Goal: Task Accomplishment & Management: Use online tool/utility

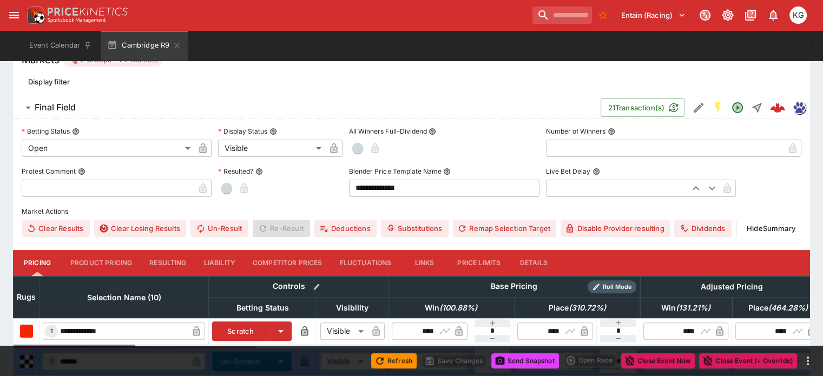
scroll to position [325, 0]
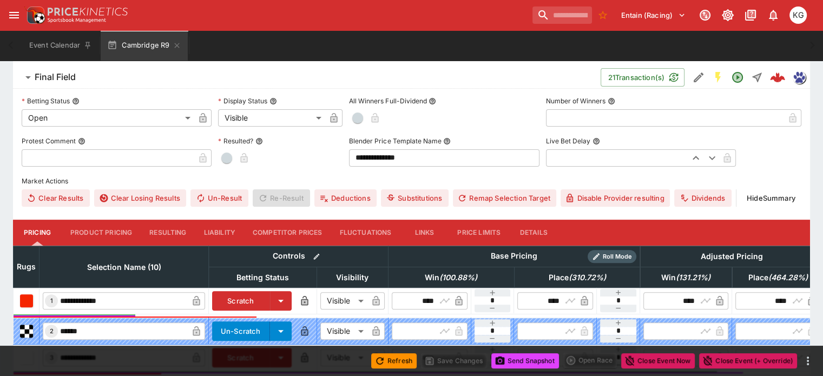
click at [544, 220] on button "Details" at bounding box center [533, 233] width 49 height 26
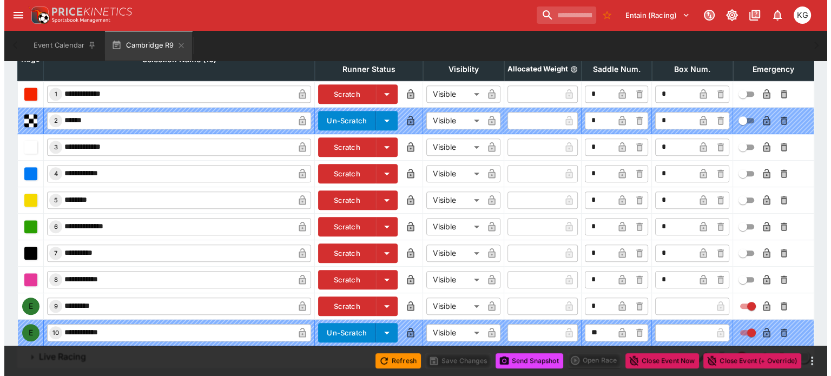
scroll to position [536, 0]
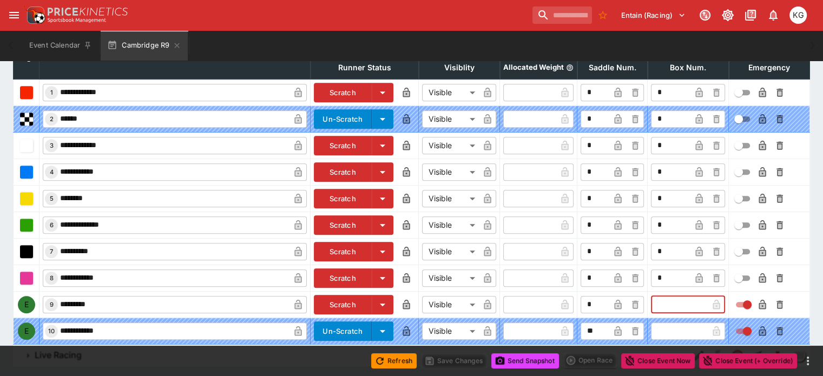
click at [651, 296] on input "text" at bounding box center [679, 304] width 57 height 17
type input "*"
click at [696, 304] on icon "button" at bounding box center [698, 306] width 5 height 4
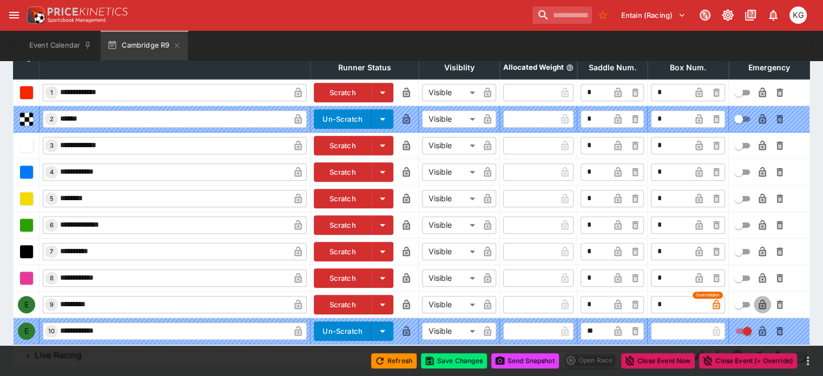
click at [758, 300] on icon "button" at bounding box center [761, 305] width 7 height 10
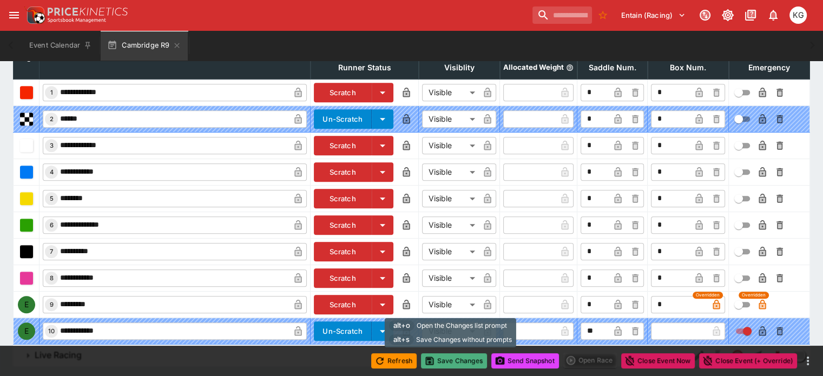
click at [463, 357] on button "Save Changes" at bounding box center [454, 360] width 66 height 15
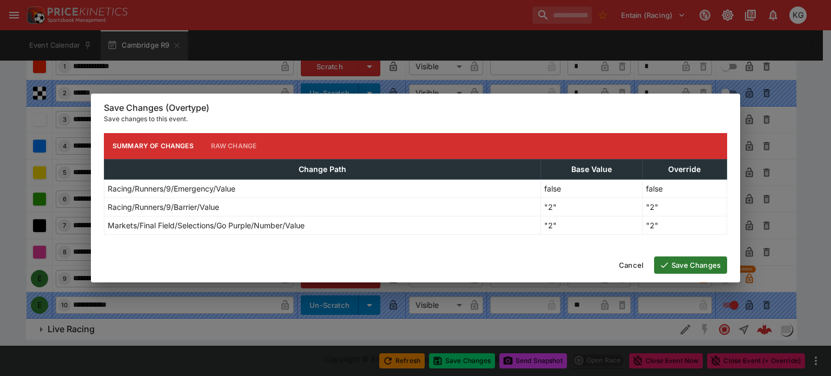
click at [710, 259] on button "Save Changes" at bounding box center [690, 264] width 73 height 17
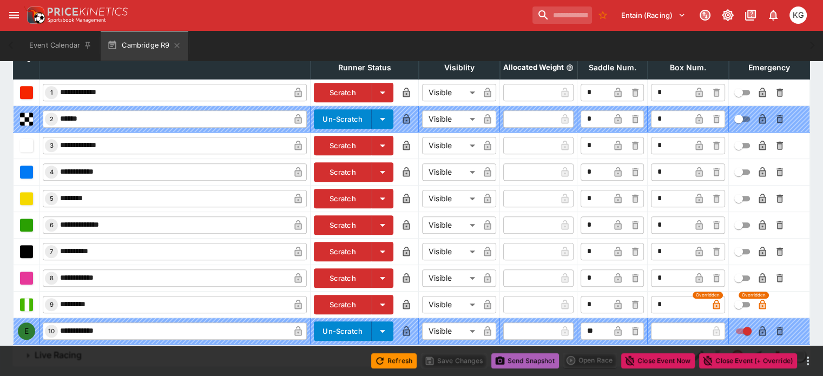
click at [513, 358] on button "Send Snapshot" at bounding box center [525, 360] width 68 height 15
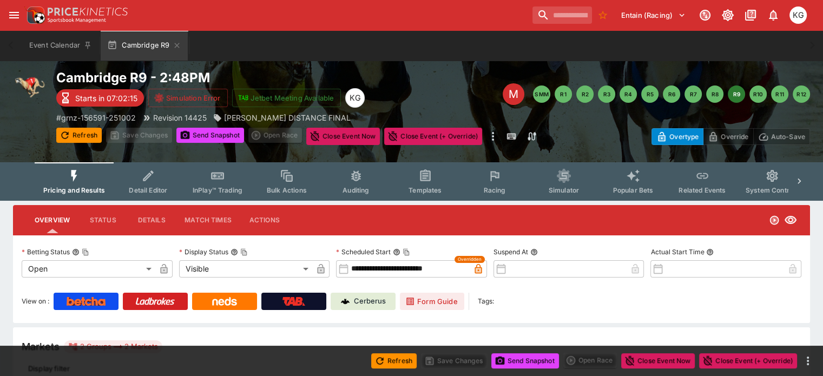
scroll to position [0, 0]
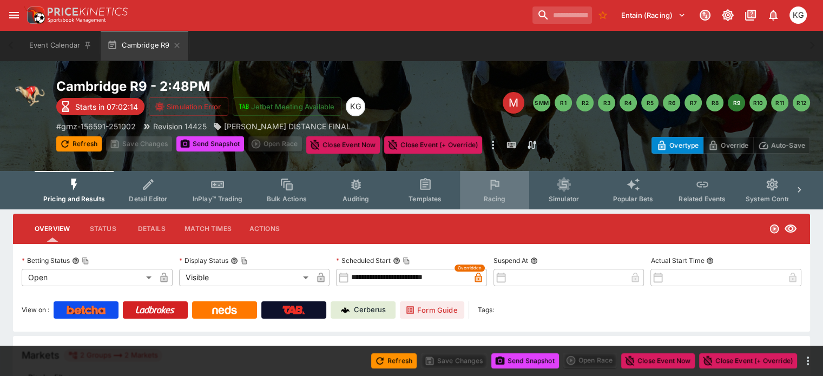
click at [505, 197] on span "Racing" at bounding box center [494, 199] width 22 height 8
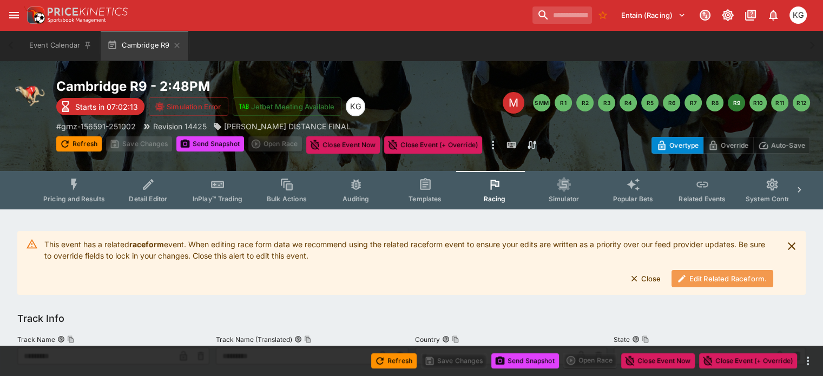
click at [711, 276] on button "Edit Related Raceform." at bounding box center [722, 278] width 102 height 17
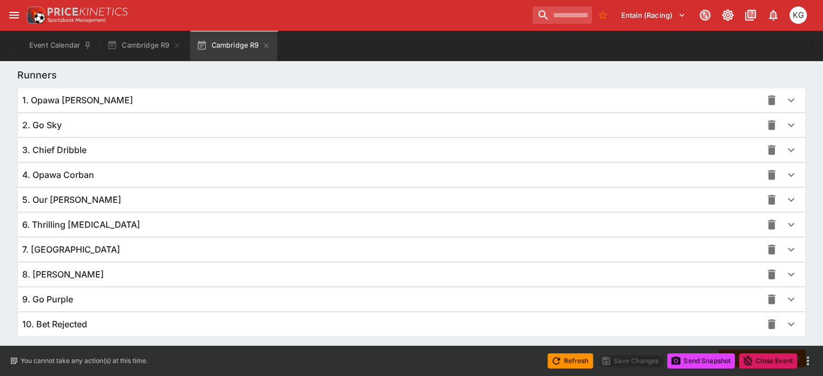
scroll to position [790, 0]
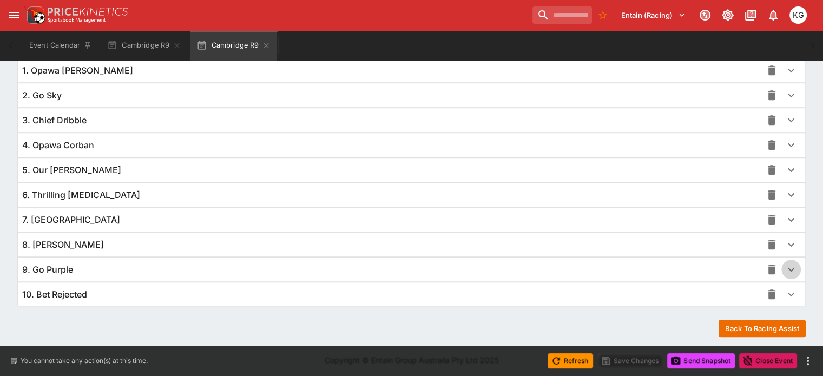
click at [784, 267] on icon "button" at bounding box center [790, 269] width 13 height 13
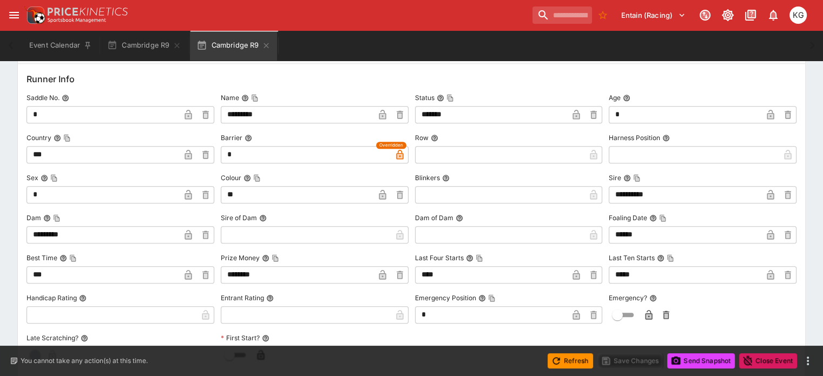
scroll to position [1060, 0]
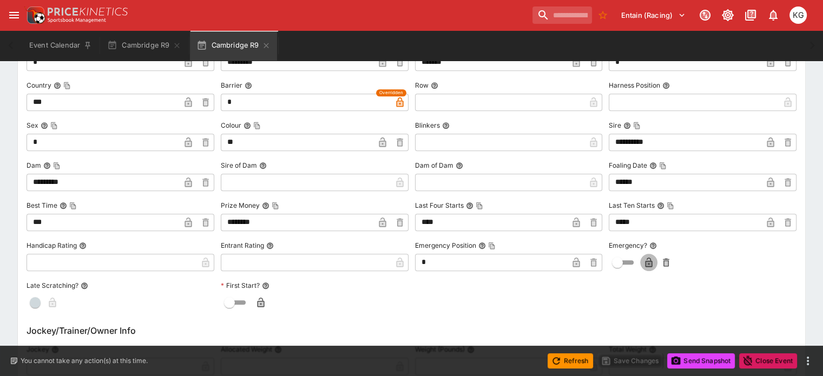
click at [645, 258] on icon "button" at bounding box center [648, 263] width 7 height 10
click at [634, 360] on button "Save Changes" at bounding box center [630, 360] width 66 height 15
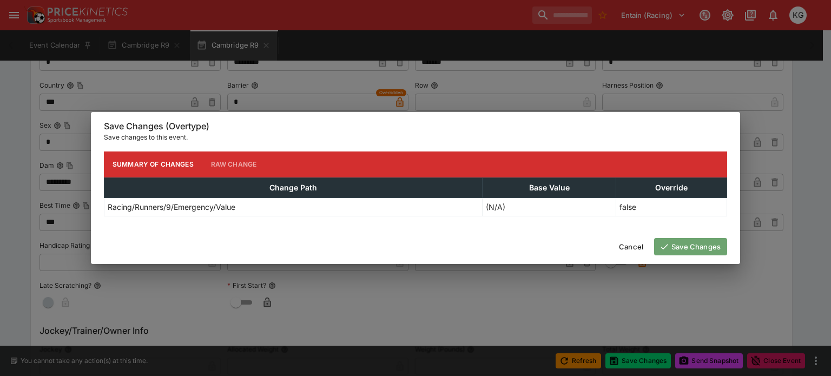
click at [703, 253] on button "Save Changes" at bounding box center [690, 246] width 73 height 17
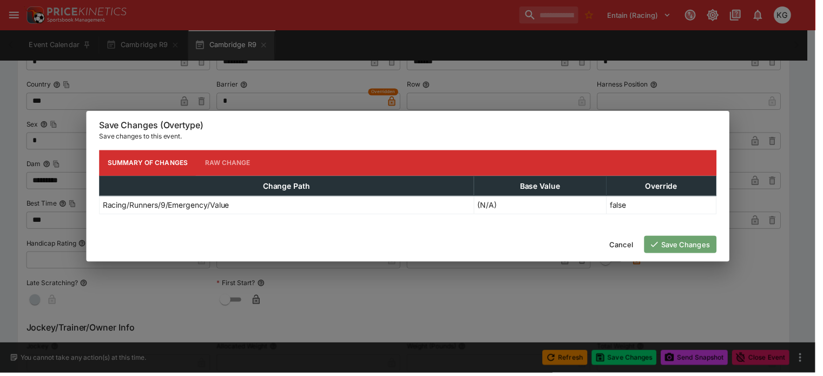
scroll to position [0, 0]
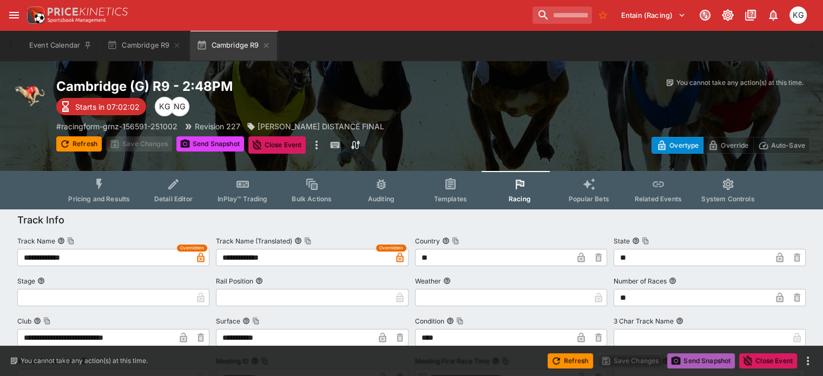
click at [697, 358] on button "Send Snapshot" at bounding box center [701, 360] width 68 height 15
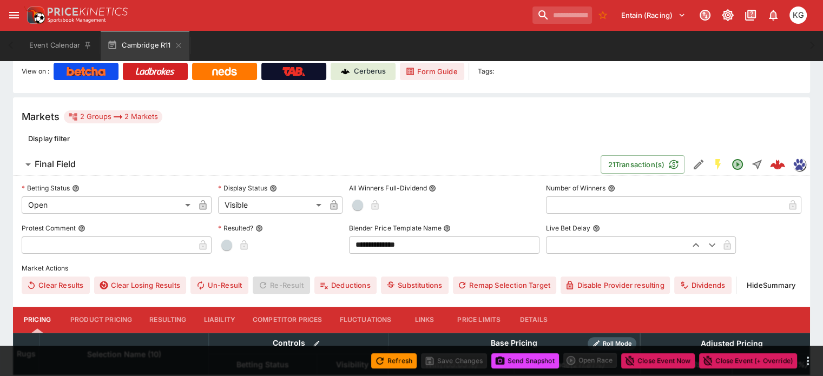
scroll to position [379, 0]
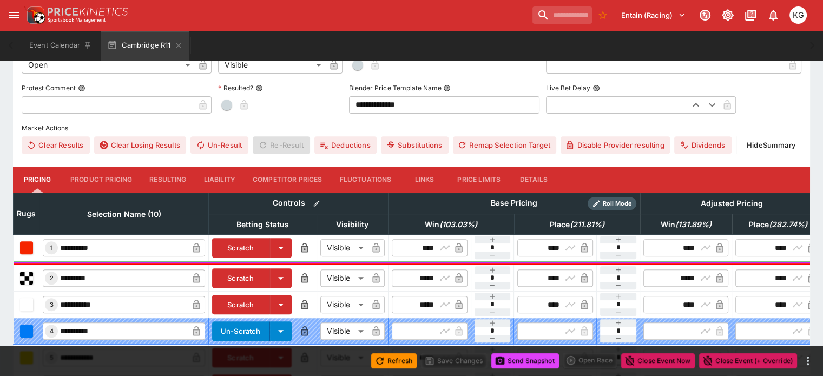
click at [558, 167] on button "Details" at bounding box center [533, 180] width 49 height 26
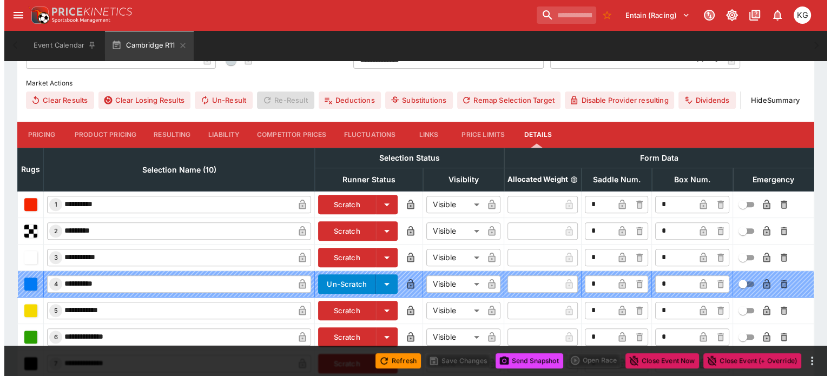
scroll to position [536, 0]
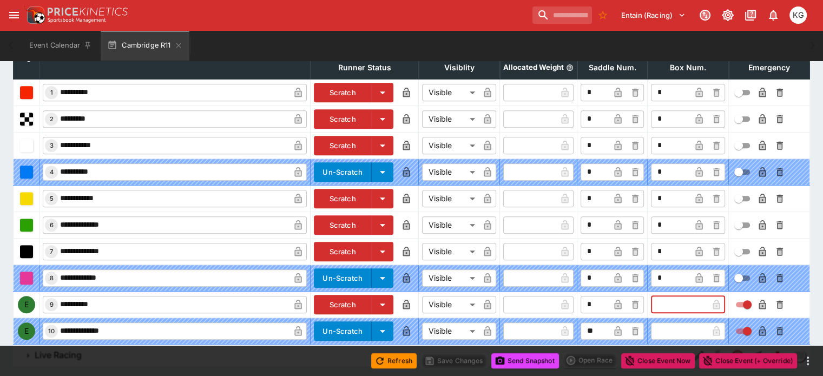
click at [658, 296] on input "text" at bounding box center [679, 304] width 57 height 17
type input "*"
click at [760, 304] on icon "button" at bounding box center [762, 306] width 5 height 4
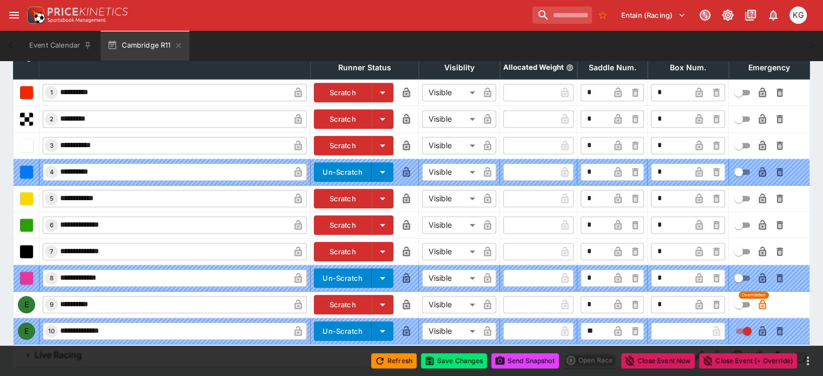
click at [695, 300] on icon "button" at bounding box center [698, 305] width 7 height 10
click at [459, 360] on button "Save Changes" at bounding box center [454, 360] width 66 height 15
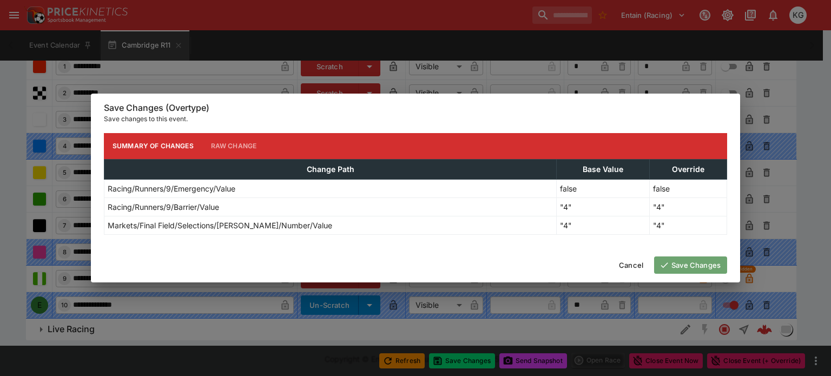
click at [689, 265] on button "Save Changes" at bounding box center [690, 264] width 73 height 17
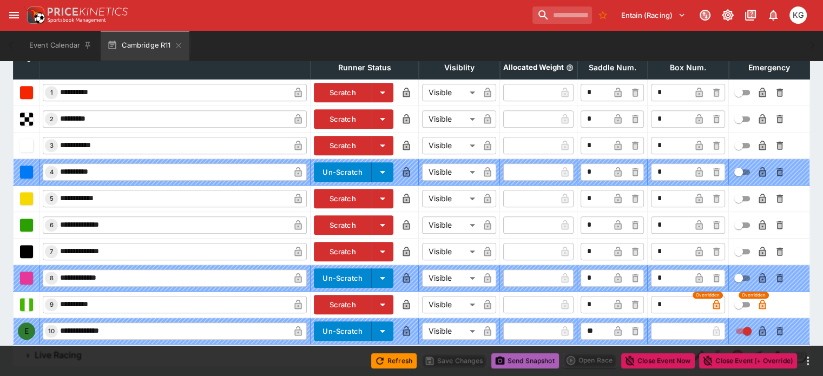
click at [531, 361] on button "Send Snapshot" at bounding box center [525, 360] width 68 height 15
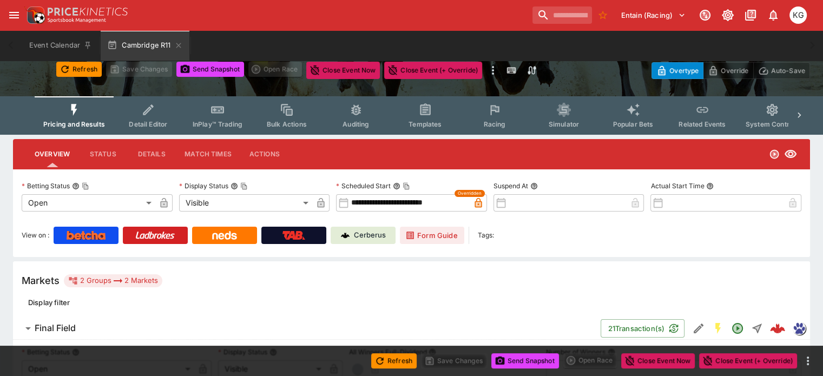
scroll to position [49, 0]
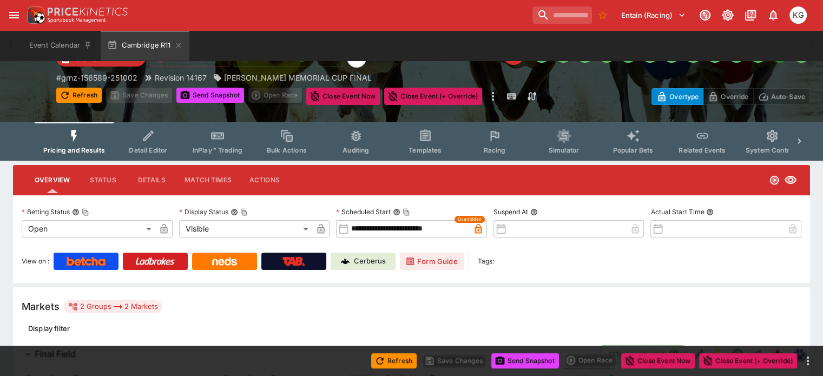
click at [499, 146] on span "Racing" at bounding box center [494, 150] width 22 height 8
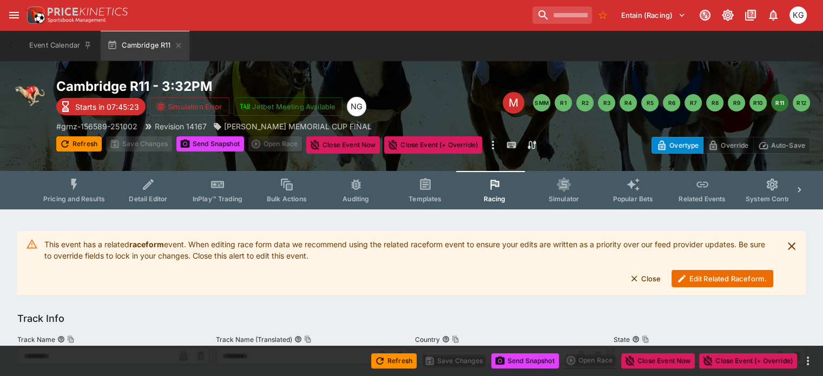
click at [696, 279] on button "Edit Related Raceform." at bounding box center [722, 278] width 102 height 17
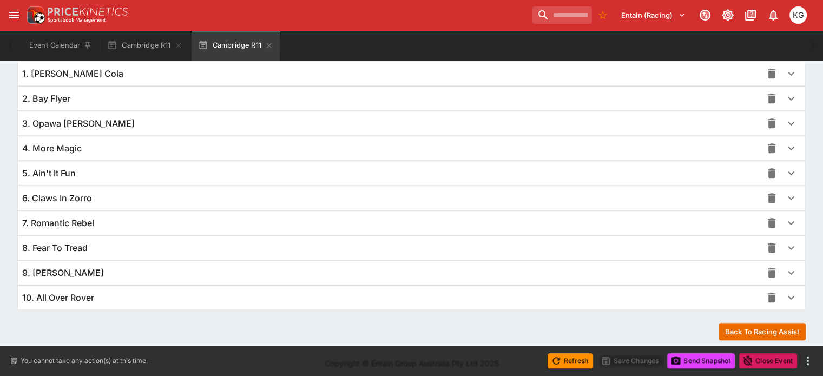
scroll to position [790, 0]
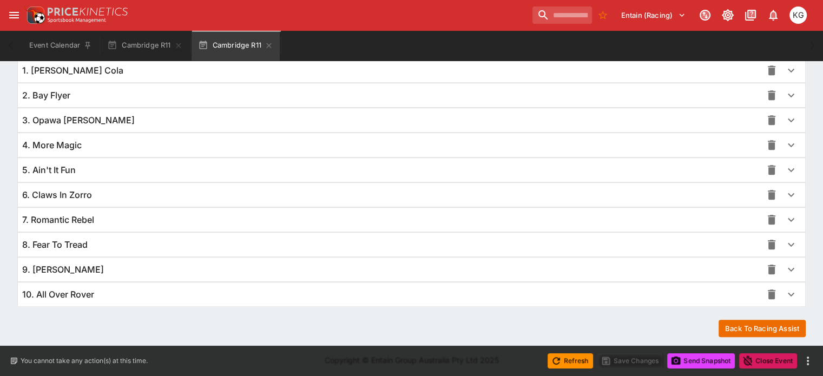
click at [784, 264] on icon "button" at bounding box center [790, 269] width 13 height 13
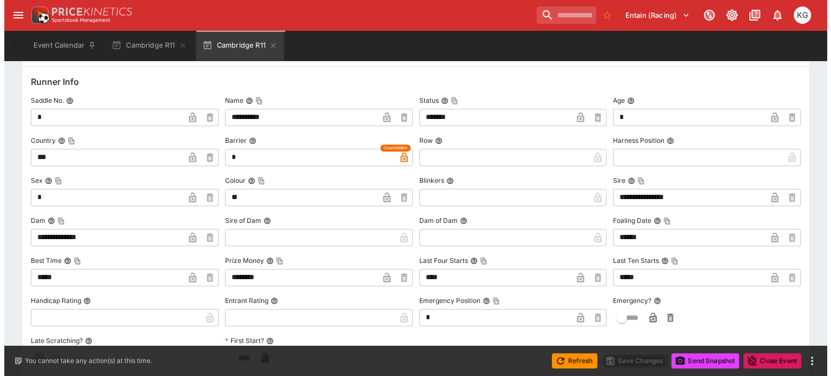
scroll to position [1060, 0]
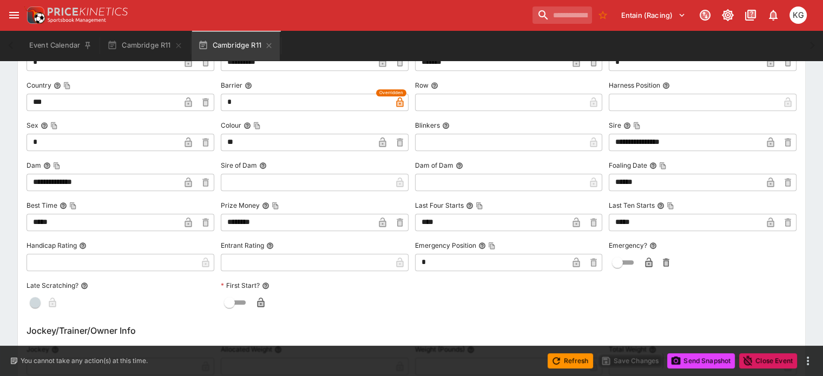
click at [645, 263] on icon "button" at bounding box center [648, 263] width 7 height 10
click at [637, 365] on button "Save Changes" at bounding box center [630, 360] width 66 height 15
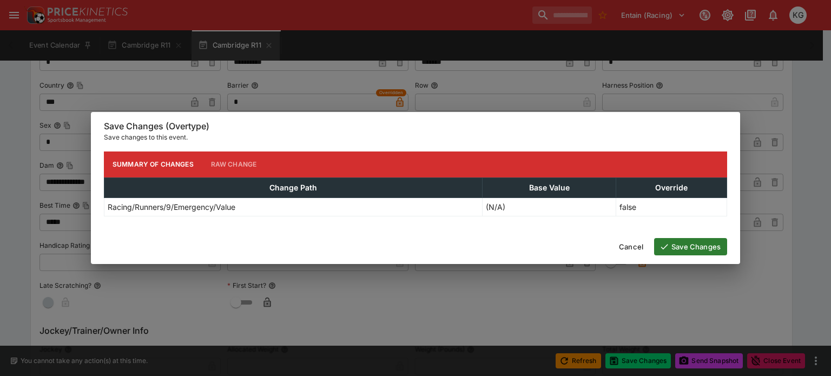
click at [712, 245] on button "Save Changes" at bounding box center [690, 246] width 73 height 17
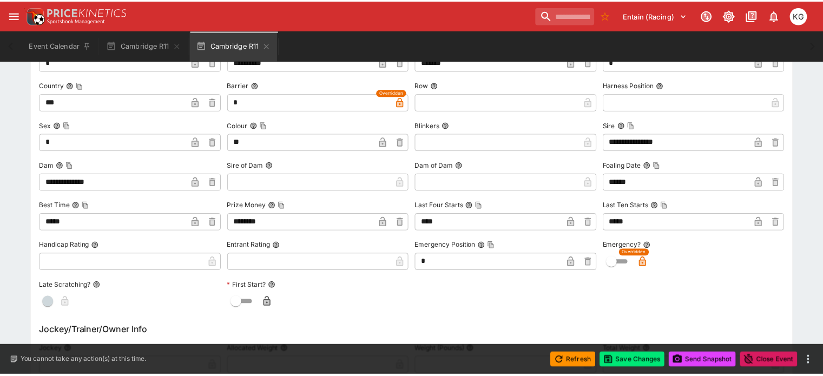
scroll to position [0, 0]
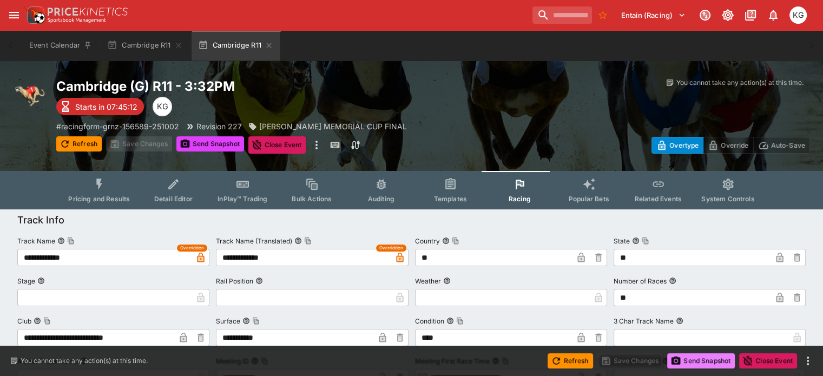
click at [698, 361] on button "Send Snapshot" at bounding box center [701, 360] width 68 height 15
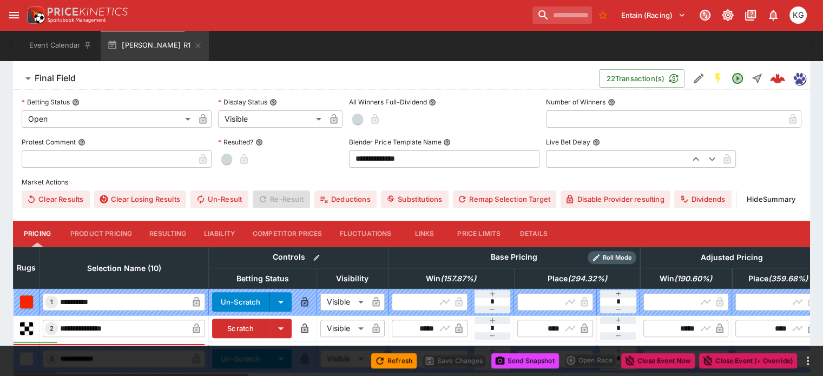
scroll to position [379, 0]
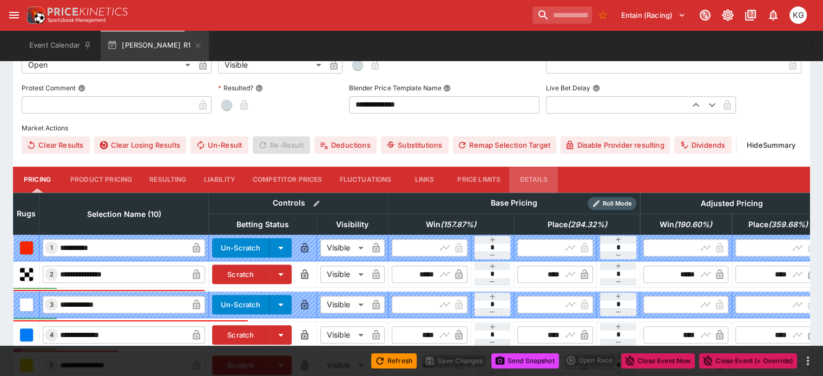
click at [549, 167] on button "Details" at bounding box center [533, 180] width 49 height 26
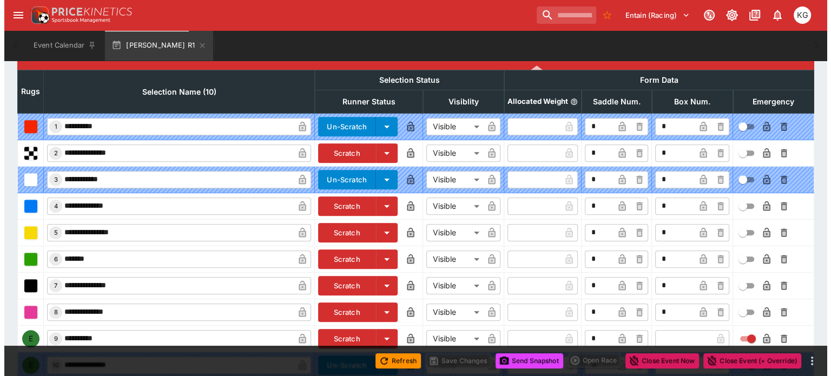
scroll to position [536, 0]
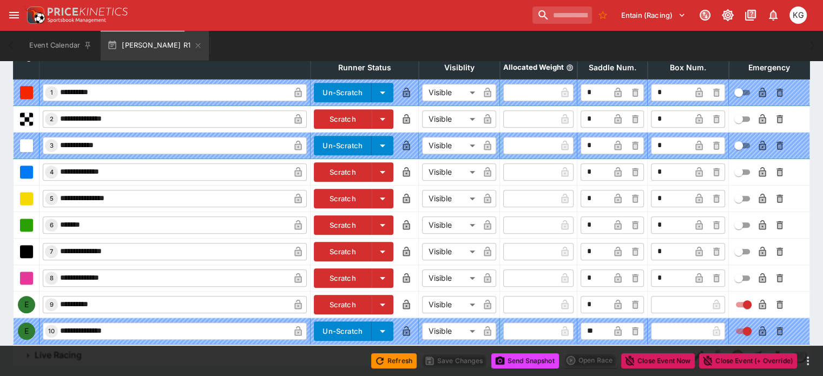
click at [652, 296] on input "text" at bounding box center [679, 304] width 57 height 17
type input "*"
click at [695, 300] on icon "button" at bounding box center [698, 305] width 7 height 10
click at [757, 299] on icon "button" at bounding box center [762, 304] width 11 height 11
click at [448, 360] on button "Save Changes" at bounding box center [454, 360] width 66 height 15
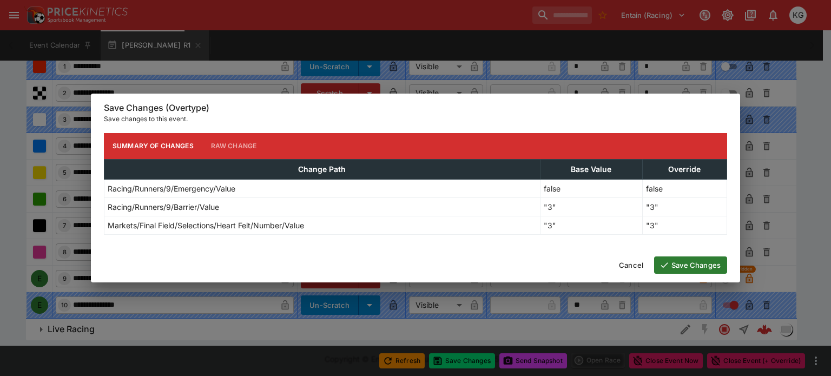
click at [686, 261] on button "Save Changes" at bounding box center [690, 264] width 73 height 17
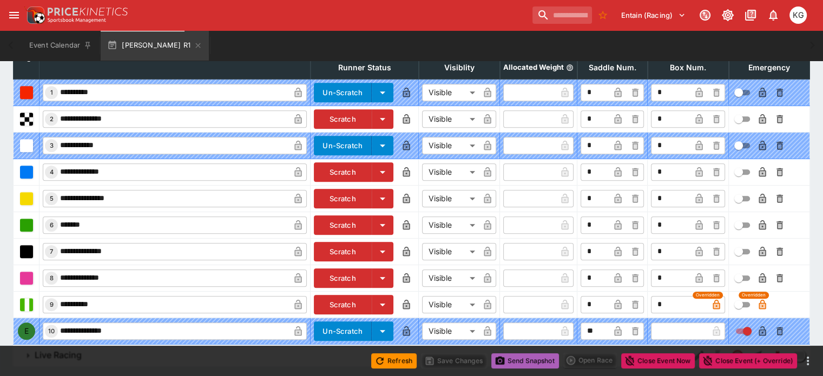
click at [540, 359] on button "Send Snapshot" at bounding box center [525, 360] width 68 height 15
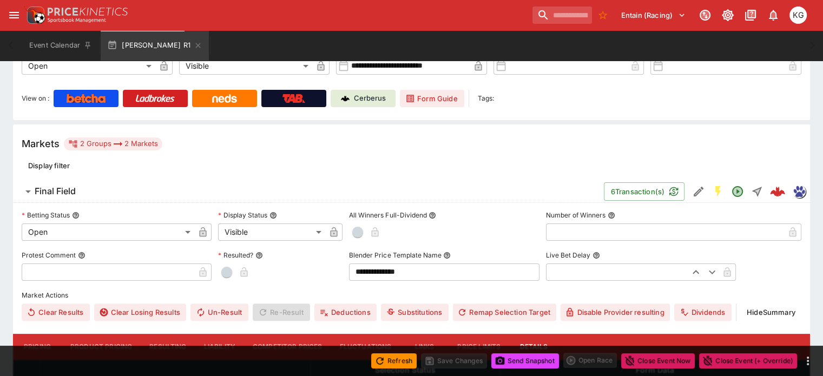
scroll to position [103, 0]
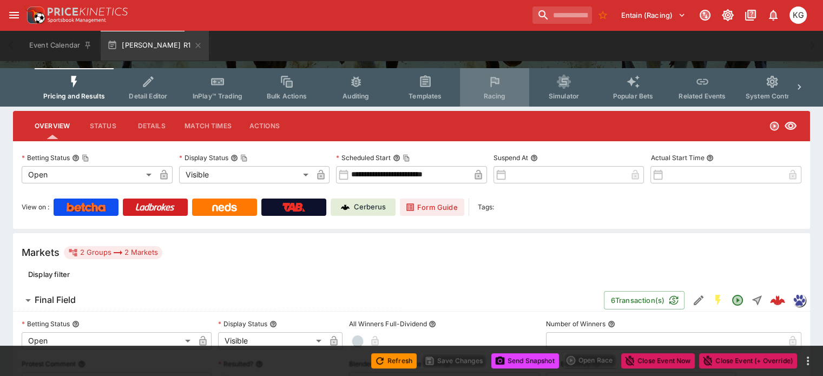
click at [504, 93] on span "Racing" at bounding box center [494, 96] width 22 height 8
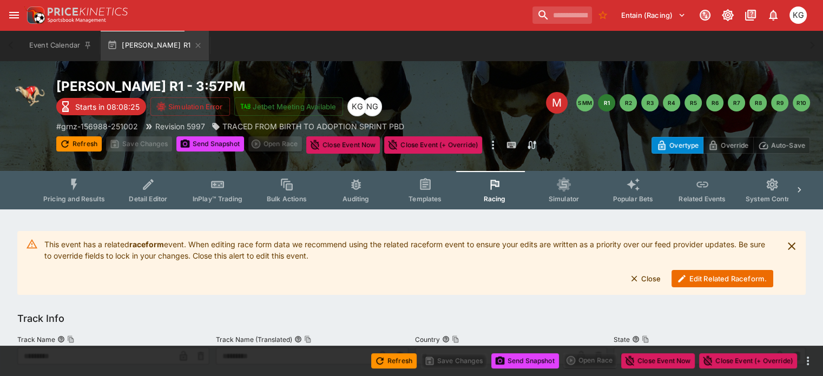
click at [705, 276] on button "Edit Related Raceform." at bounding box center [722, 278] width 102 height 17
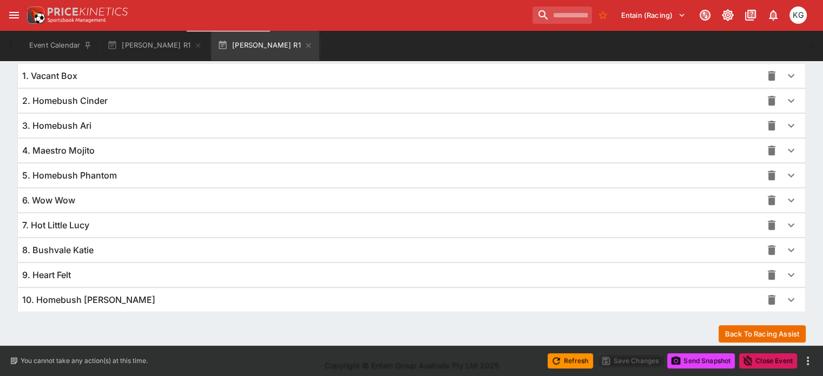
scroll to position [788, 0]
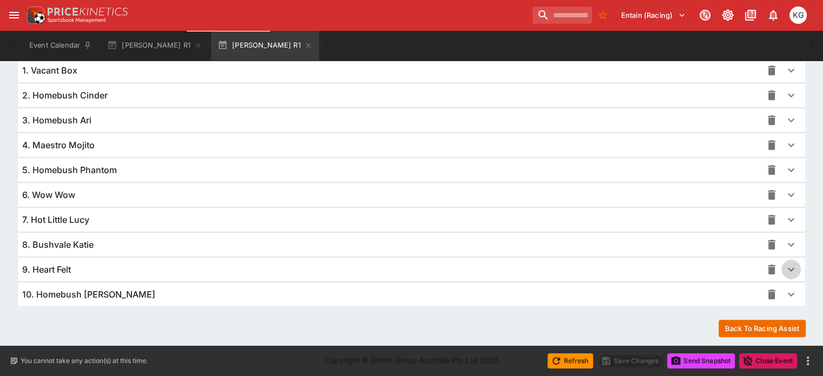
click at [784, 266] on icon "button" at bounding box center [790, 269] width 13 height 13
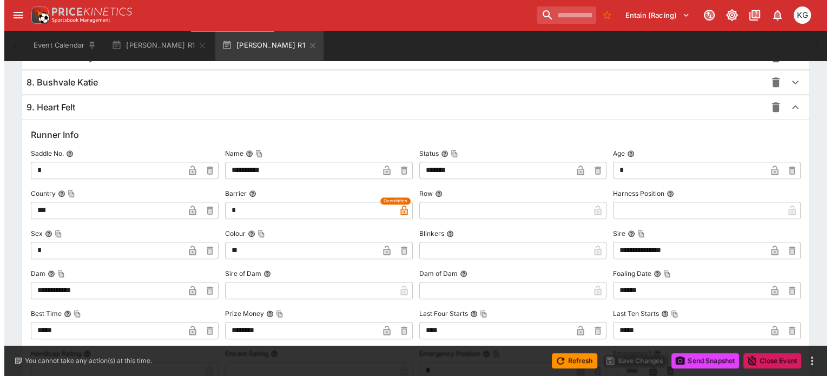
scroll to position [1060, 0]
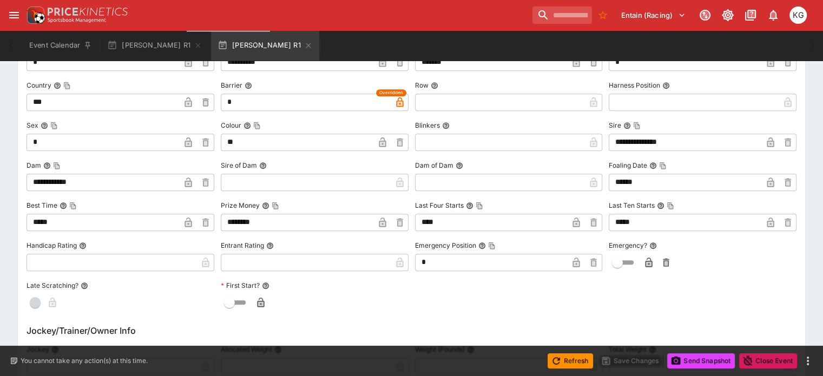
click at [643, 258] on icon "button" at bounding box center [648, 262] width 11 height 11
click at [636, 365] on button "Save Changes" at bounding box center [630, 360] width 66 height 15
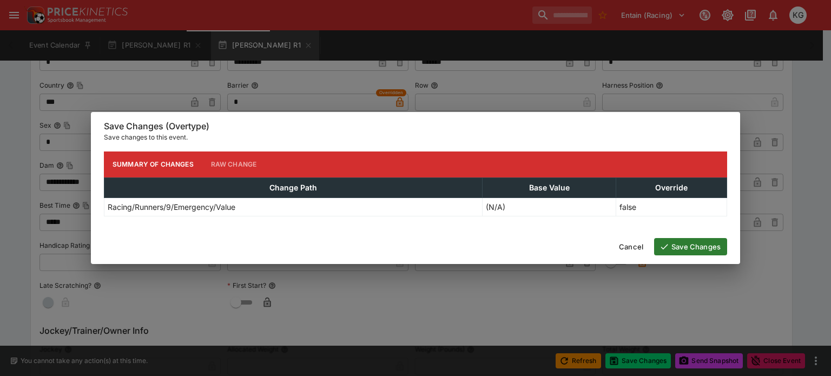
click at [699, 246] on button "Save Changes" at bounding box center [690, 246] width 73 height 17
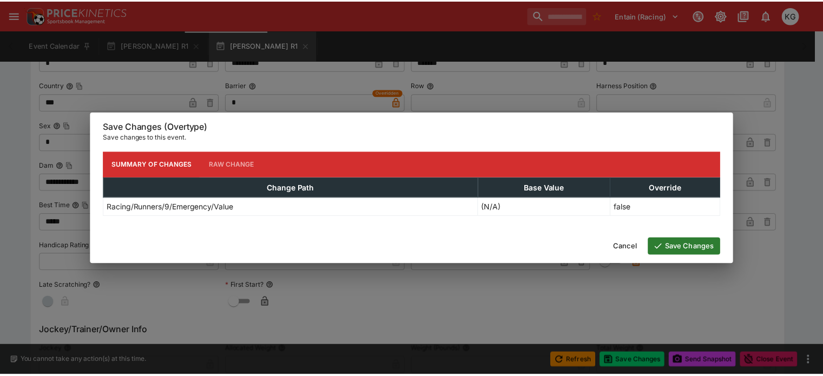
scroll to position [0, 0]
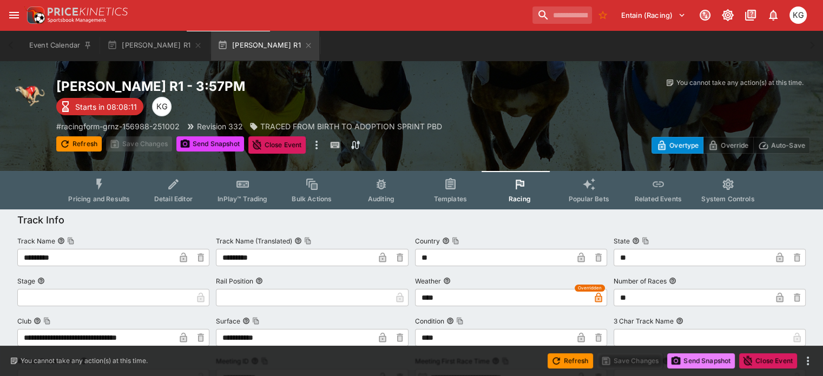
click at [703, 365] on button "Send Snapshot" at bounding box center [701, 360] width 68 height 15
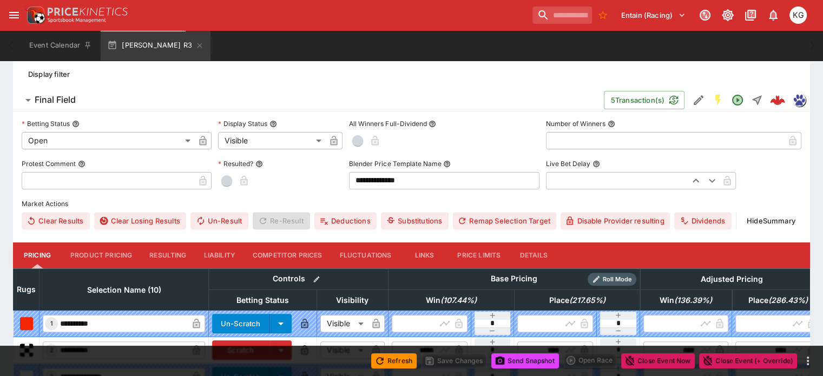
scroll to position [296, 0]
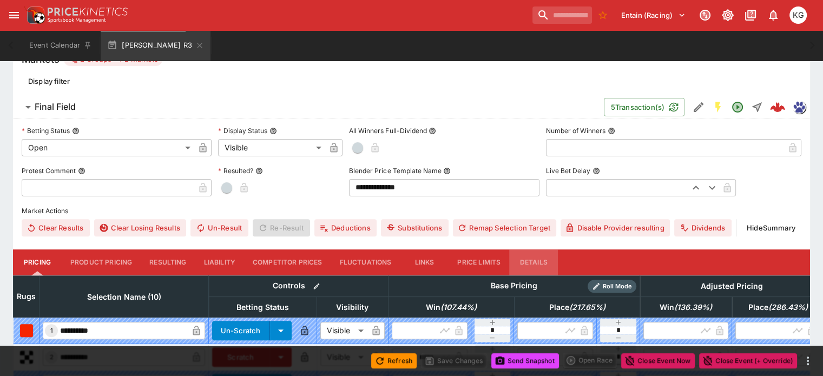
click at [550, 249] on button "Details" at bounding box center [533, 262] width 49 height 26
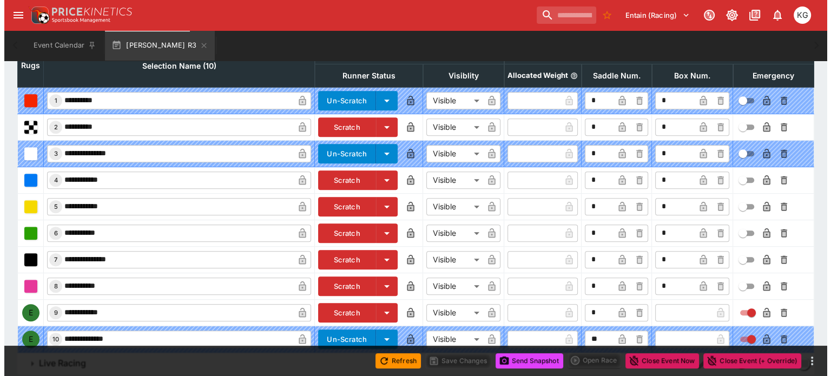
scroll to position [536, 0]
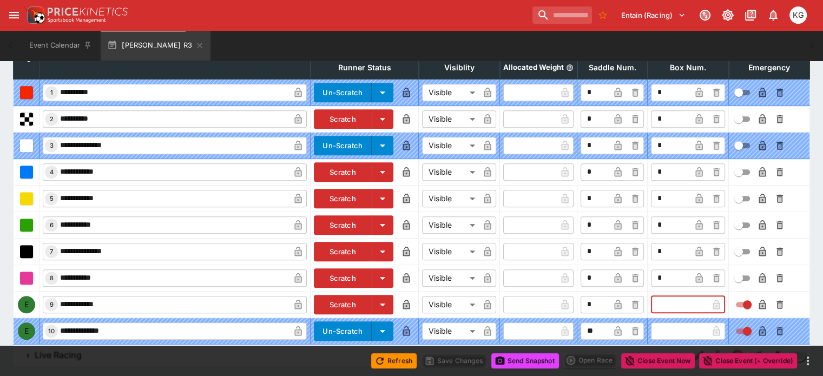
click at [651, 296] on input "text" at bounding box center [679, 304] width 57 height 17
type input "*"
click at [695, 300] on icon "button" at bounding box center [698, 305] width 7 height 10
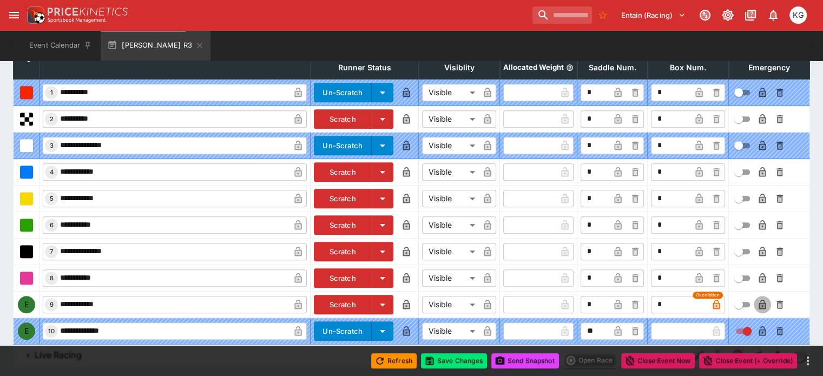
click at [758, 300] on icon "button" at bounding box center [761, 305] width 7 height 10
click at [459, 357] on button "Save Changes" at bounding box center [454, 360] width 66 height 15
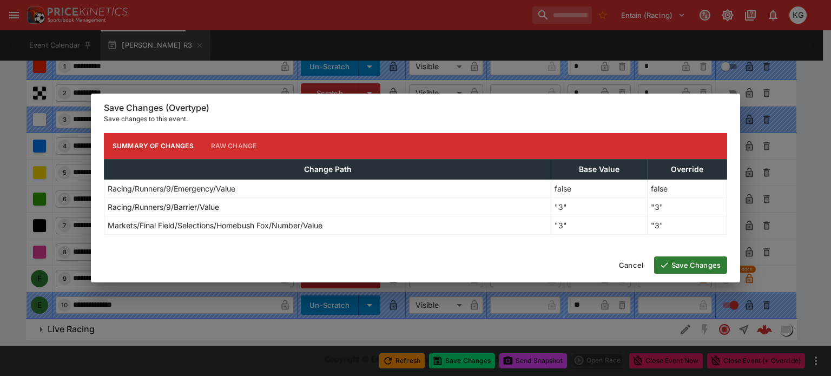
click at [691, 261] on button "Save Changes" at bounding box center [690, 264] width 73 height 17
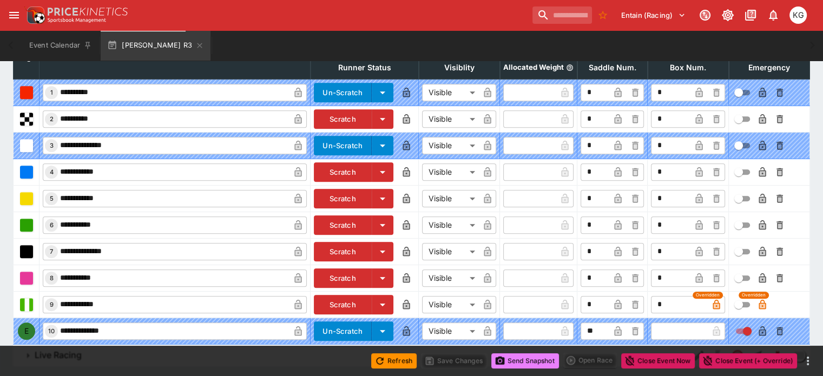
click at [531, 360] on button "Send Snapshot" at bounding box center [525, 360] width 68 height 15
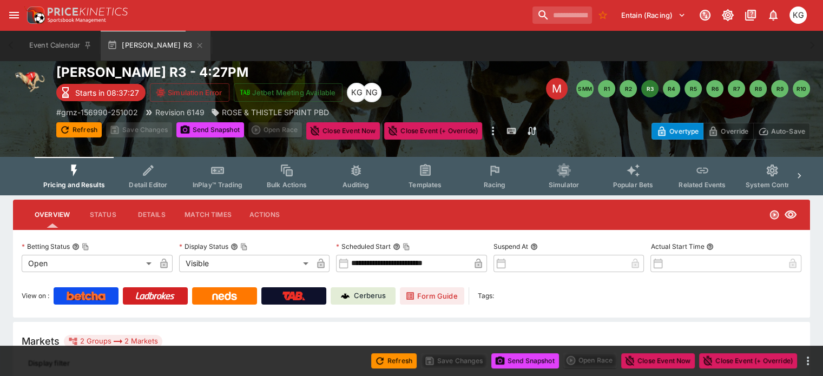
scroll to position [0, 0]
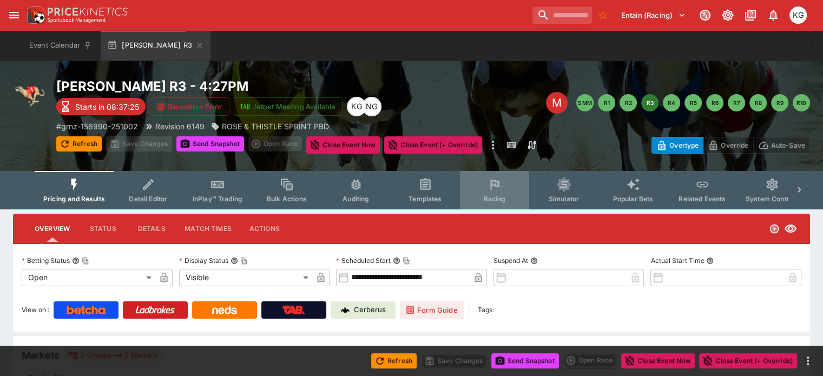
click at [505, 199] on span "Racing" at bounding box center [494, 199] width 22 height 8
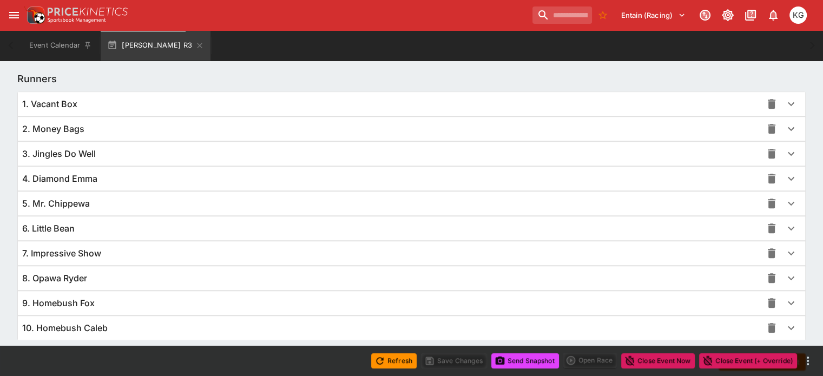
scroll to position [850, 0]
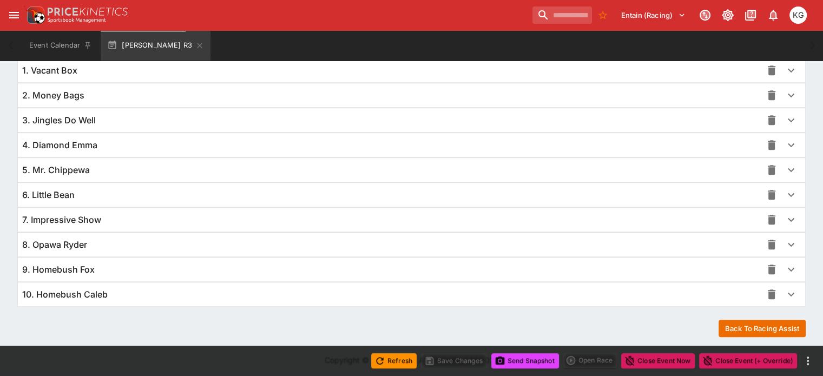
click at [784, 269] on icon "button" at bounding box center [790, 269] width 13 height 13
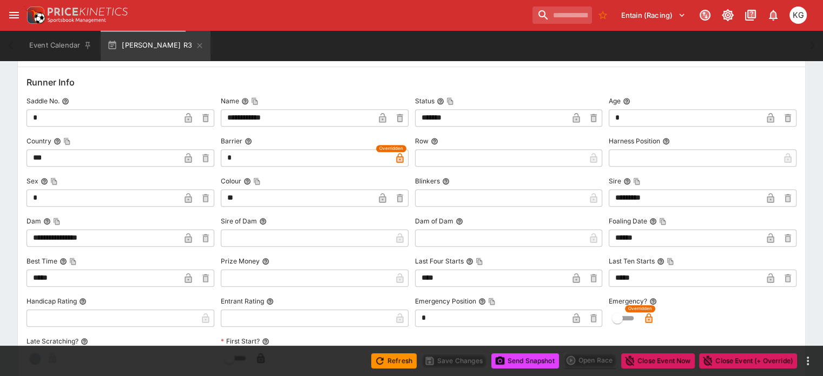
scroll to position [1121, 0]
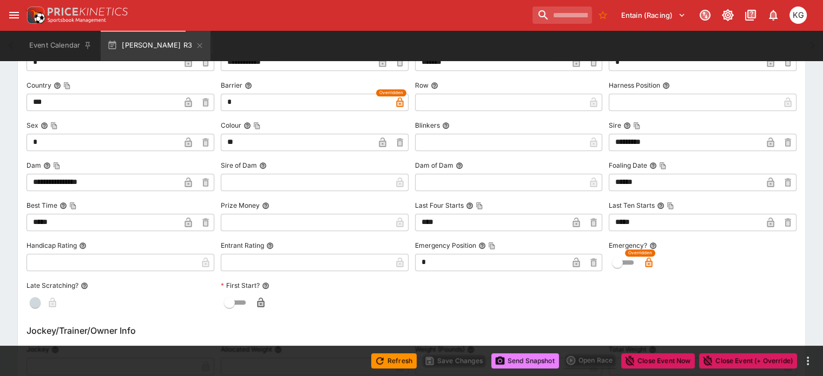
click at [531, 359] on button "Send Snapshot" at bounding box center [525, 360] width 68 height 15
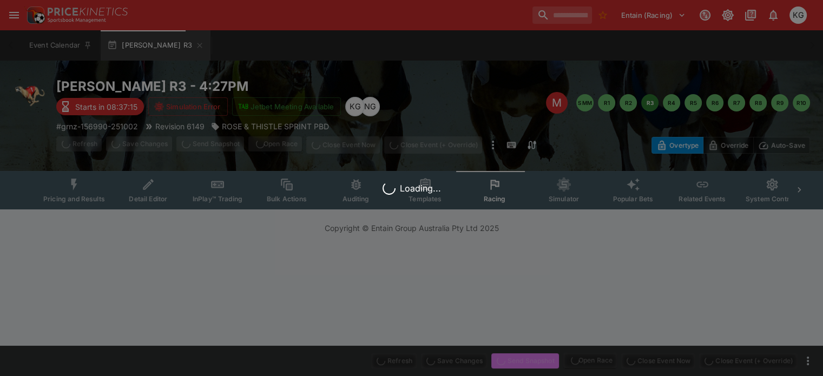
scroll to position [0, 0]
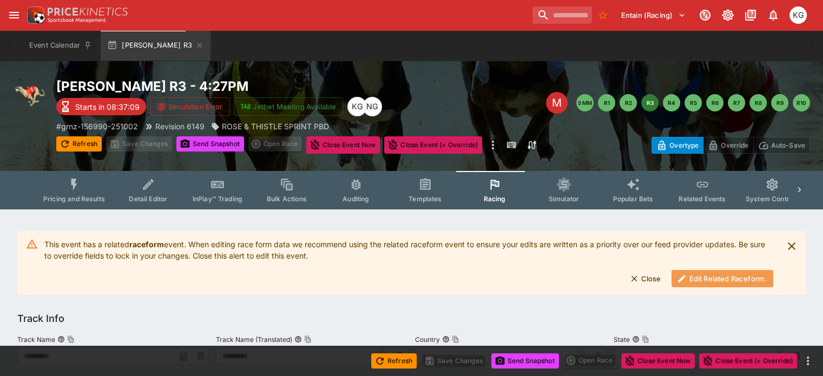
click at [695, 281] on button "Edit Related Raceform." at bounding box center [722, 278] width 102 height 17
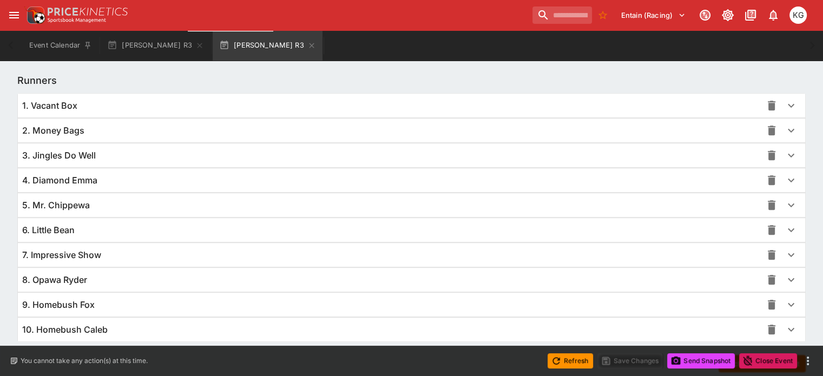
scroll to position [790, 0]
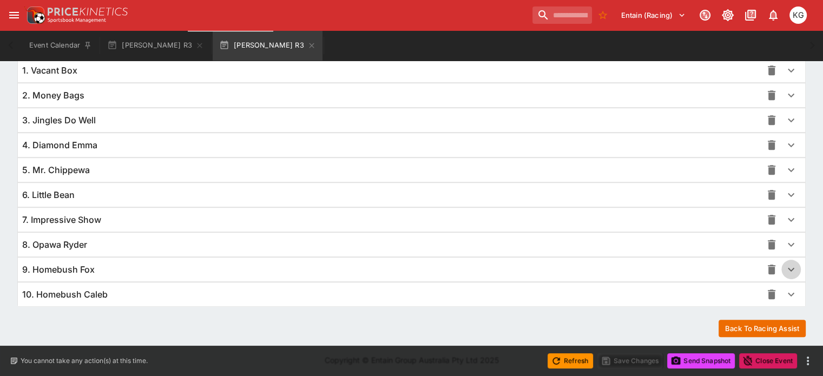
click at [788, 268] on icon "button" at bounding box center [791, 270] width 6 height 4
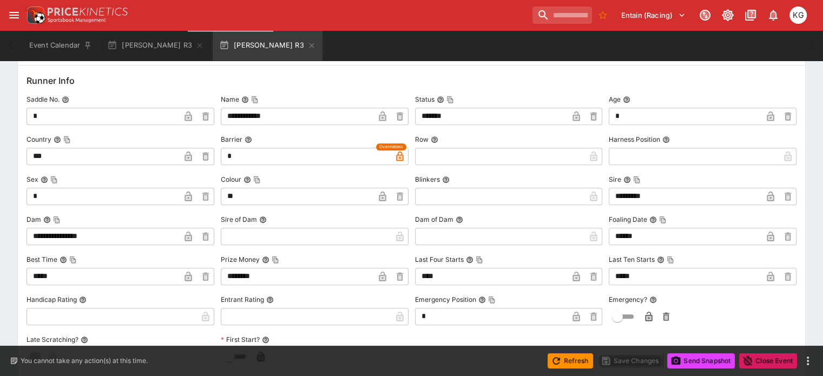
scroll to position [1060, 0]
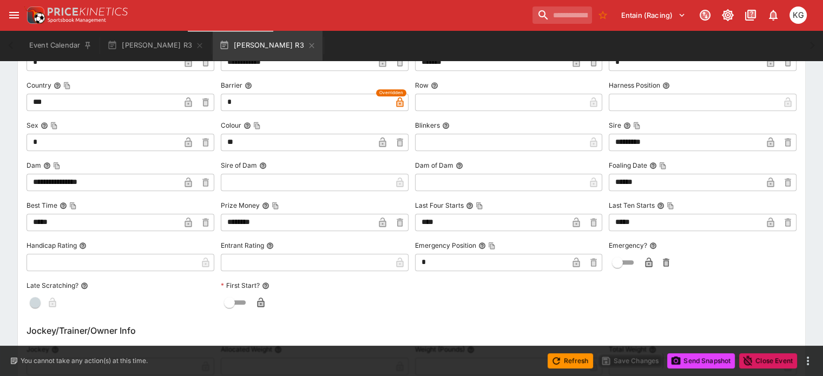
click at [645, 263] on icon "button" at bounding box center [648, 263] width 7 height 10
click at [635, 361] on button "Save Changes" at bounding box center [630, 360] width 66 height 15
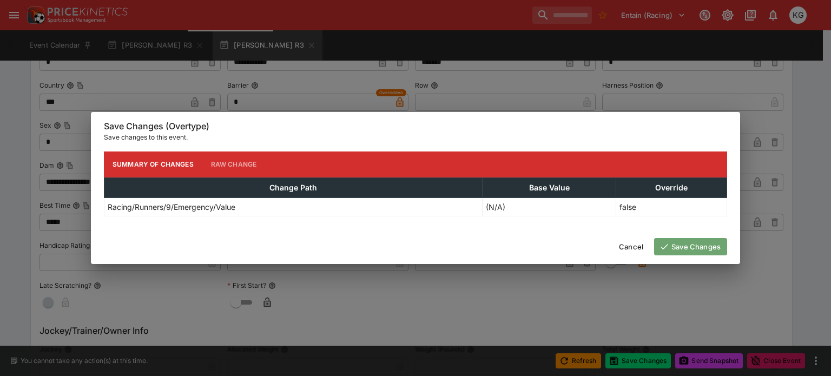
click at [716, 239] on button "Save Changes" at bounding box center [690, 246] width 73 height 17
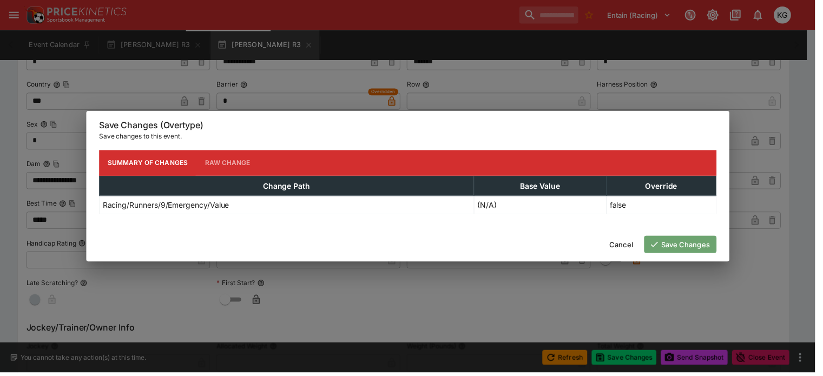
scroll to position [0, 0]
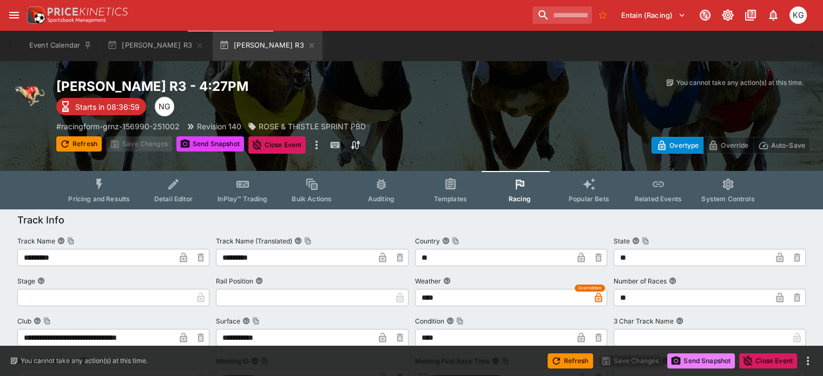
click at [703, 354] on button "Send Snapshot" at bounding box center [701, 360] width 68 height 15
